Goal: Task Accomplishment & Management: Manage account settings

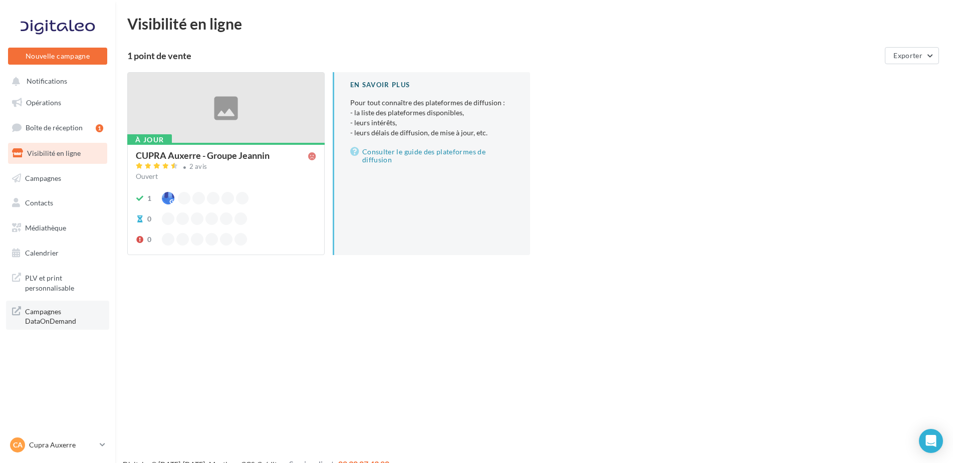
click at [48, 316] on span "Campagnes DataOnDemand" at bounding box center [64, 316] width 78 height 22
click at [75, 445] on p "Cupra Auxerre" at bounding box center [62, 445] width 67 height 10
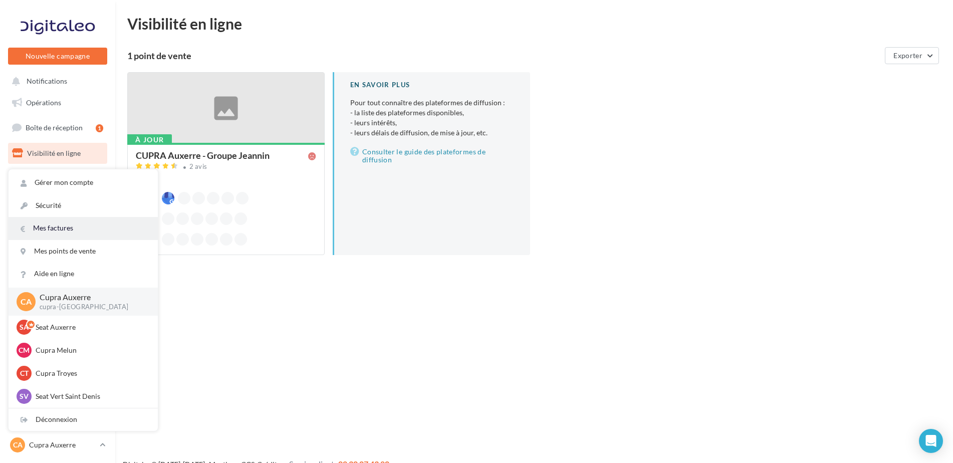
click at [87, 227] on link "Mes factures" at bounding box center [83, 228] width 149 height 23
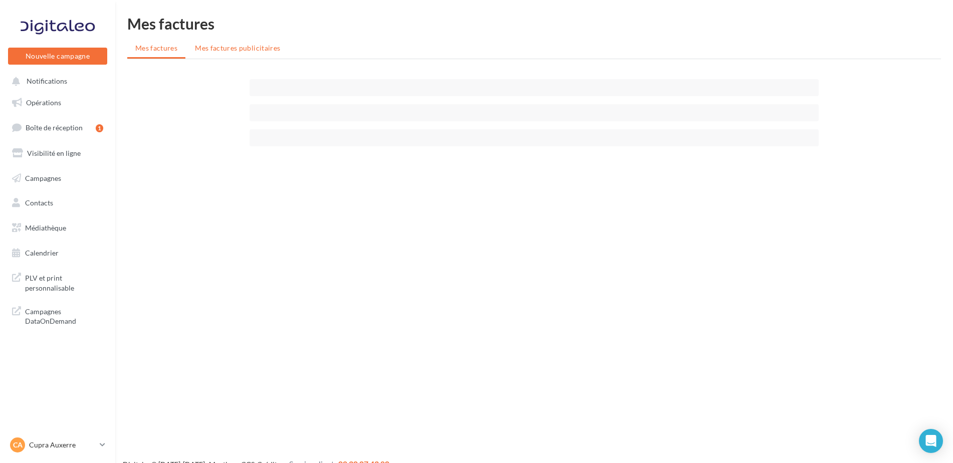
click at [250, 43] on li "Mes factures publicitaires" at bounding box center [237, 48] width 101 height 18
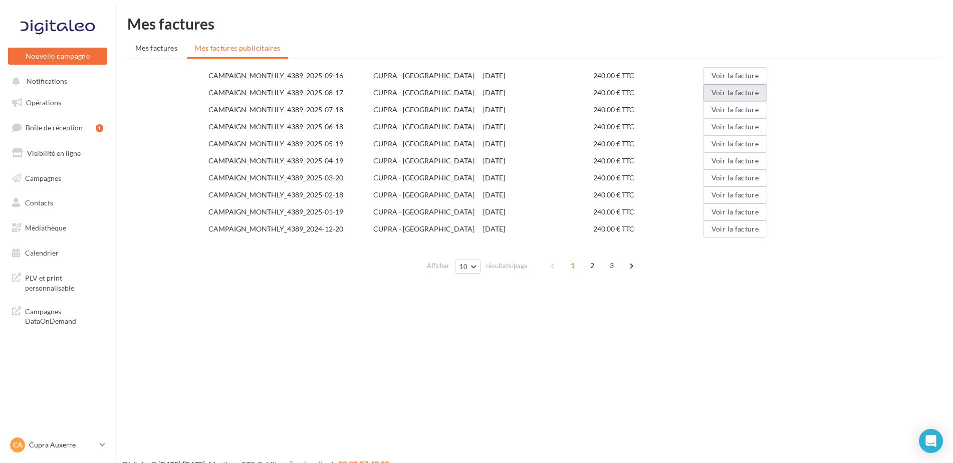
click at [741, 93] on button "Voir la facture" at bounding box center [735, 92] width 64 height 17
click at [730, 76] on button "Voir la facture" at bounding box center [735, 75] width 64 height 17
click at [77, 443] on p "Cupra Auxerre" at bounding box center [62, 445] width 67 height 10
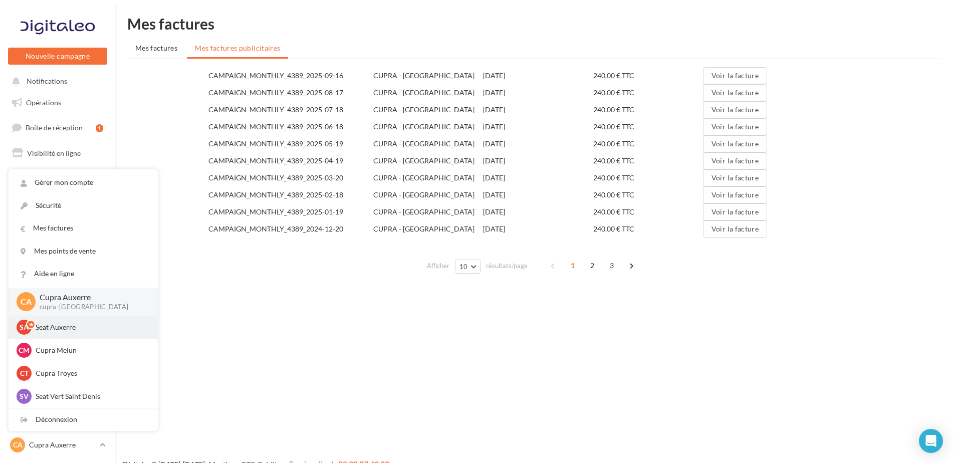
click at [117, 327] on p "Seat Auxerre" at bounding box center [91, 327] width 110 height 10
